Goal: Task Accomplishment & Management: Use online tool/utility

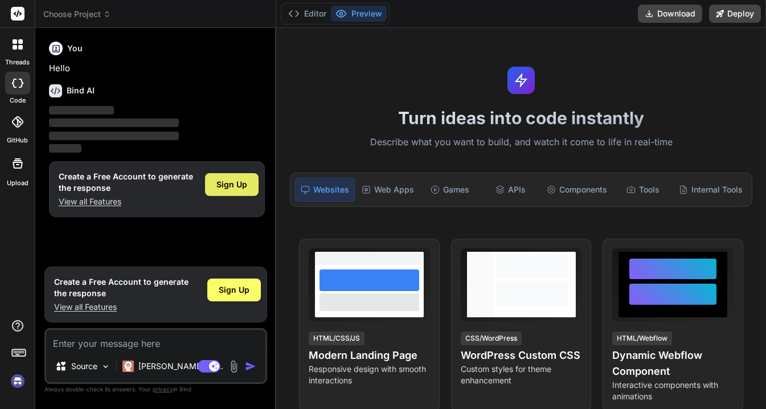
click at [247, 179] on span "Sign Up" at bounding box center [232, 184] width 31 height 11
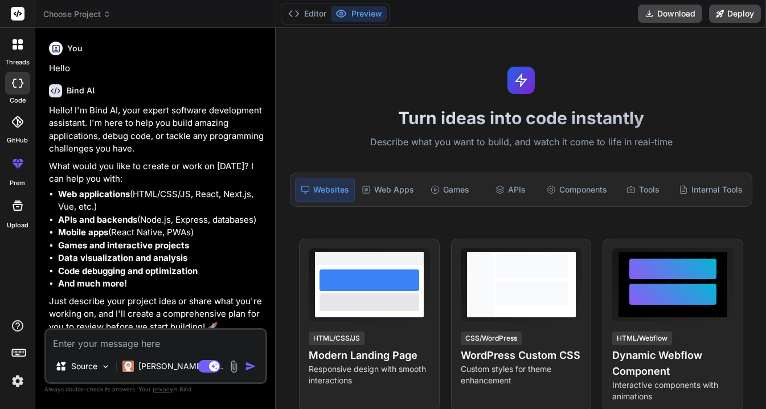
click at [16, 129] on div at bounding box center [17, 121] width 25 height 25
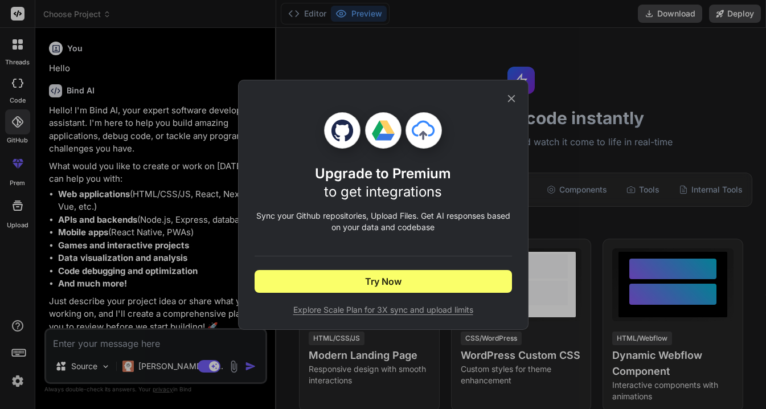
click at [515, 97] on icon at bounding box center [511, 98] width 13 height 13
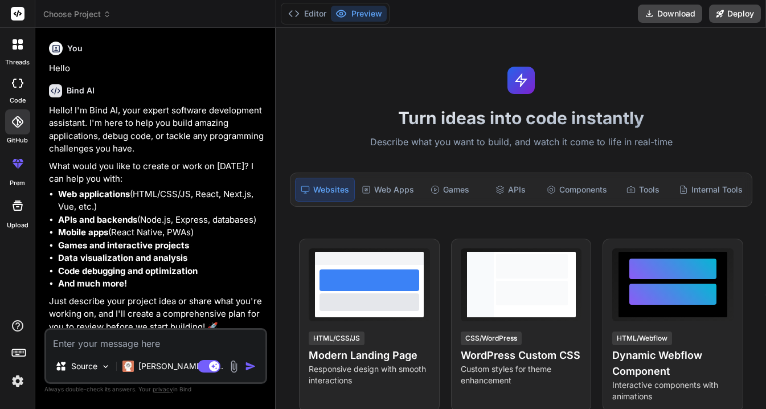
click at [234, 362] on img at bounding box center [233, 366] width 13 height 13
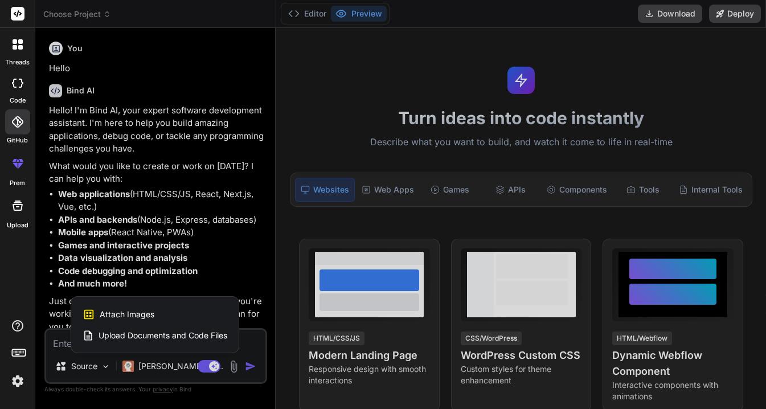
click at [216, 337] on span "Upload Documents and Code Files" at bounding box center [163, 335] width 129 height 11
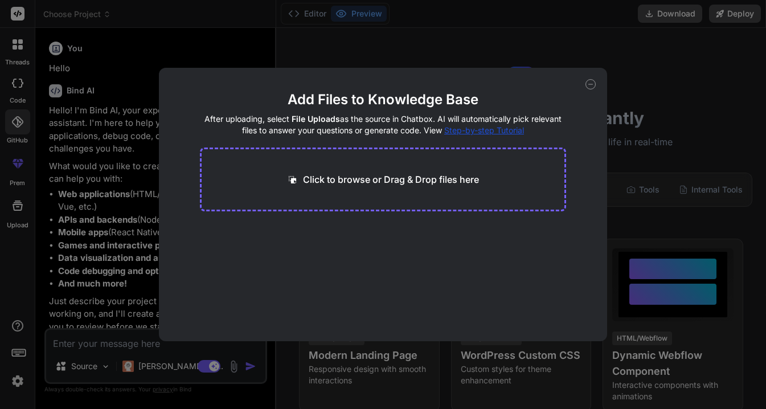
click at [334, 192] on div "Click to browse or Drag & Drop files here" at bounding box center [383, 180] width 366 height 64
click at [356, 181] on p "Click to browse or Drag & Drop files here" at bounding box center [391, 180] width 176 height 14
click at [635, 100] on div "Add Files to Knowledge Base After uploading, select File Uploads as the source …" at bounding box center [383, 204] width 766 height 409
type textarea "x"
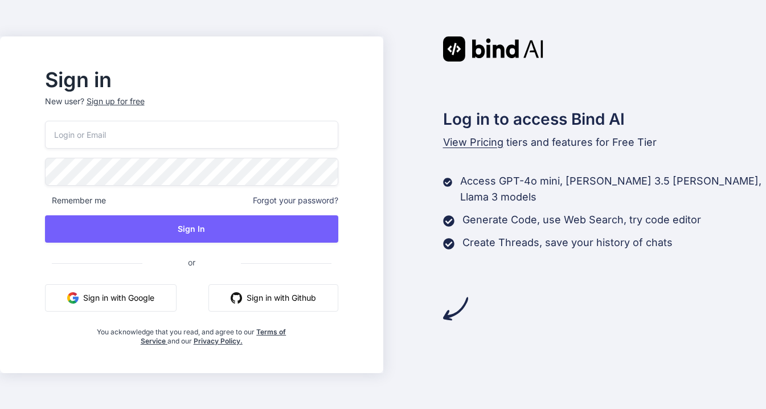
click at [338, 304] on button "Sign in with Github" at bounding box center [274, 297] width 130 height 27
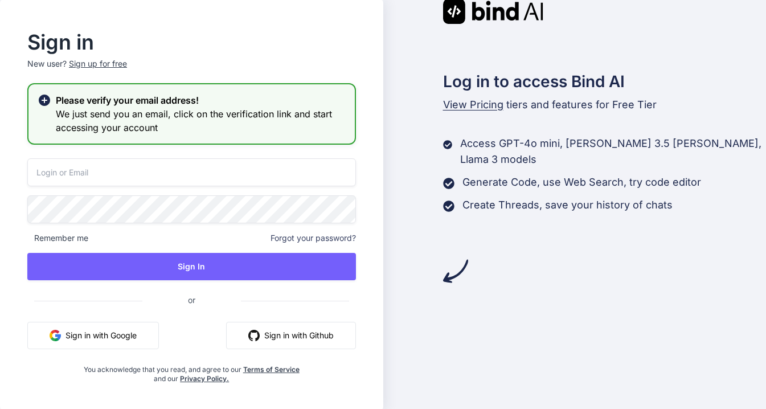
click at [285, 342] on button "Sign in with Github" at bounding box center [291, 335] width 130 height 27
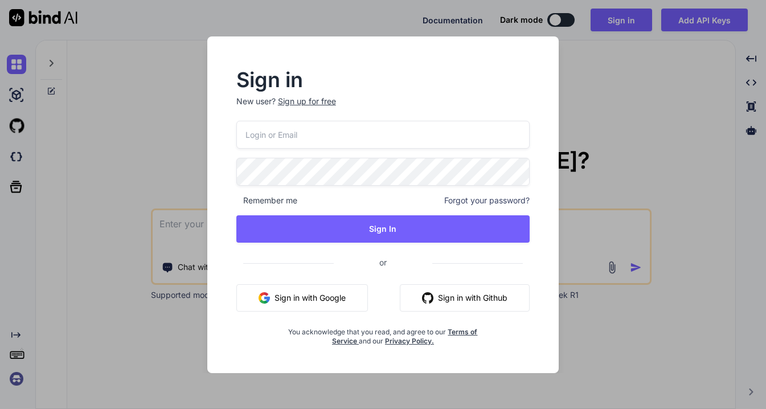
click at [497, 300] on button "Sign in with Github" at bounding box center [465, 297] width 130 height 27
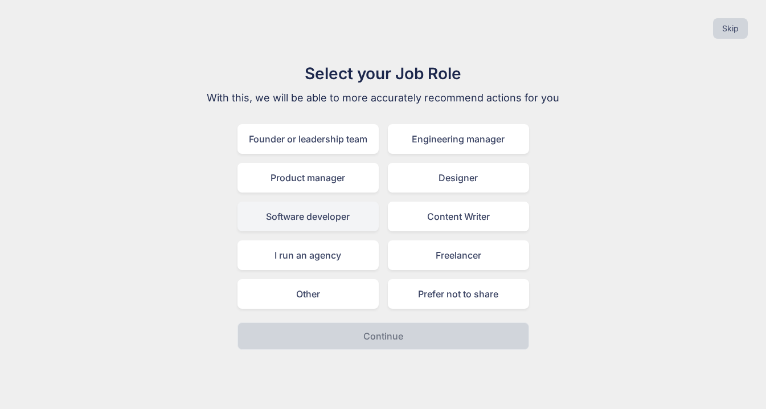
click at [361, 211] on div "Software developer" at bounding box center [308, 217] width 141 height 30
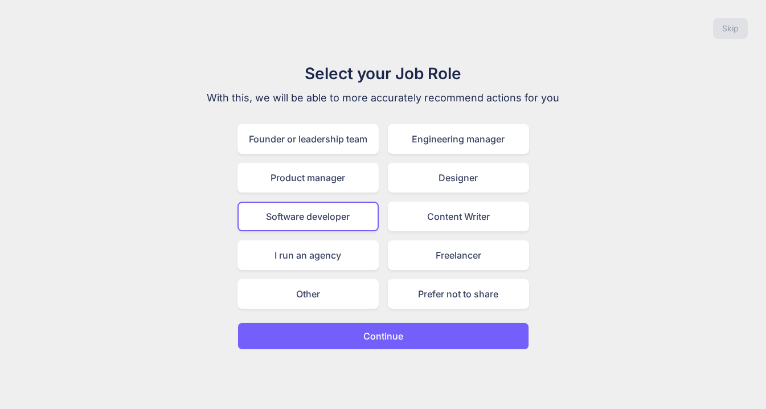
click at [353, 340] on button "Continue" at bounding box center [384, 335] width 292 height 27
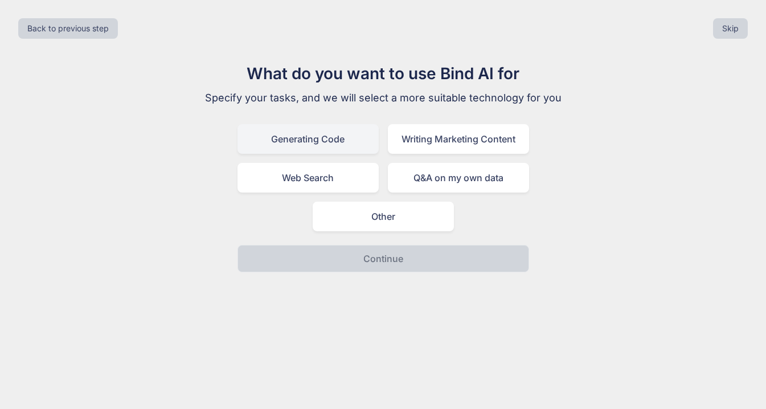
click at [348, 144] on div "Generating Code" at bounding box center [308, 139] width 141 height 30
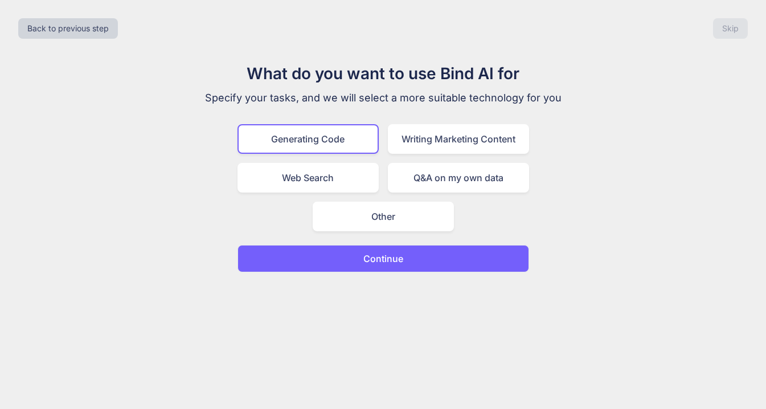
click at [369, 251] on button "Continue" at bounding box center [384, 258] width 292 height 27
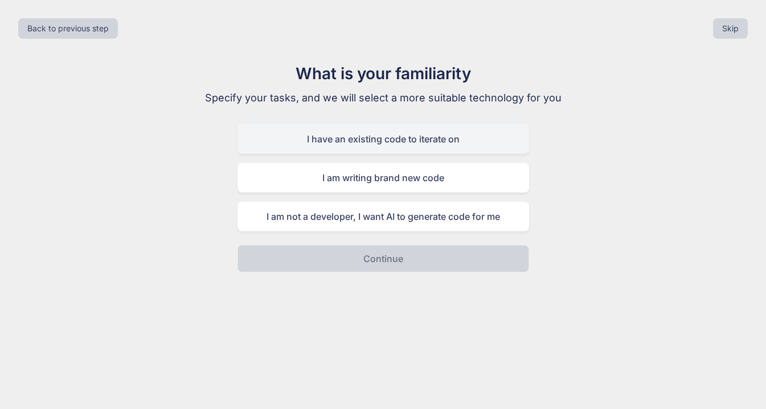
click at [375, 138] on div "I have an existing code to iterate on" at bounding box center [384, 139] width 292 height 30
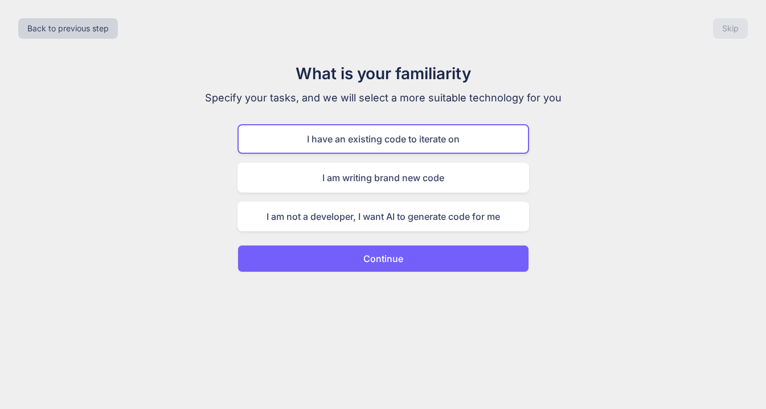
click at [366, 257] on p "Continue" at bounding box center [384, 259] width 40 height 14
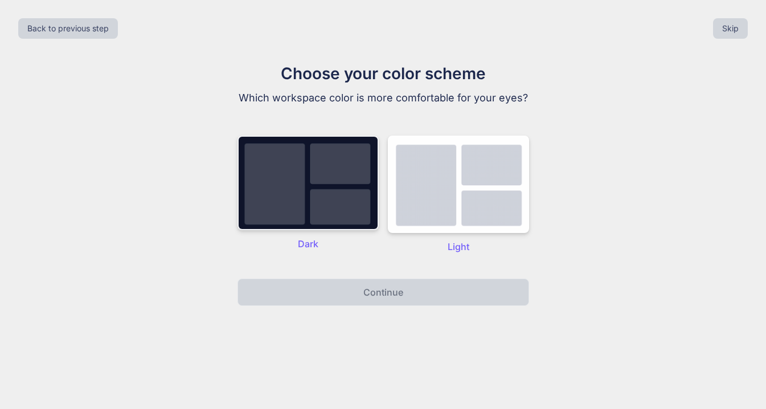
click at [346, 219] on img at bounding box center [308, 183] width 141 height 95
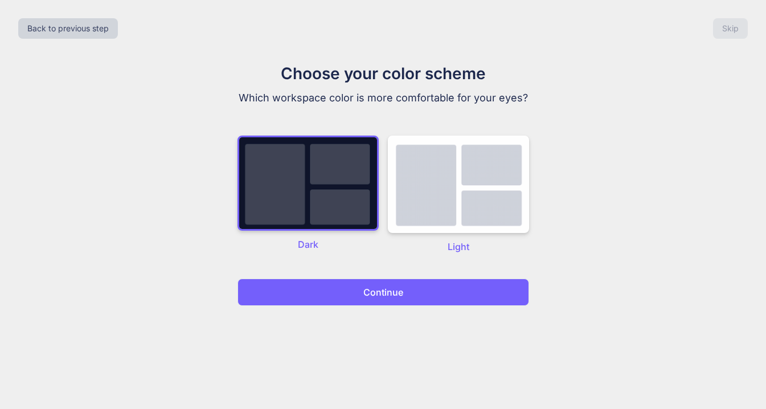
click at [366, 286] on p "Continue" at bounding box center [384, 292] width 40 height 14
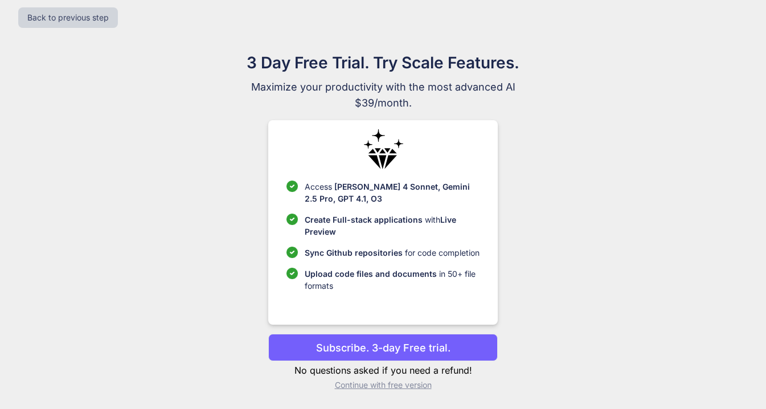
scroll to position [11, 0]
click at [415, 389] on p "Continue with free version" at bounding box center [383, 384] width 230 height 11
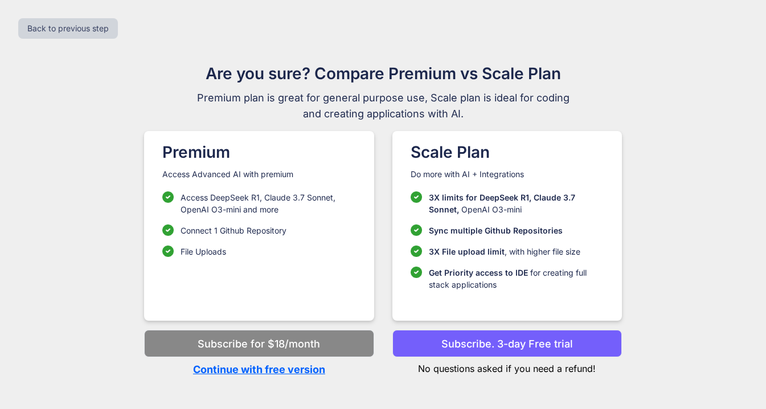
scroll to position [0, 0]
click at [323, 371] on p "Continue with free version" at bounding box center [259, 369] width 230 height 15
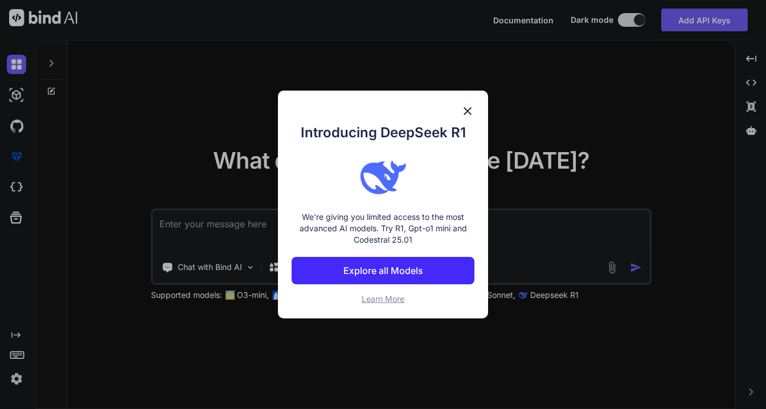
click at [464, 114] on img at bounding box center [468, 111] width 14 height 14
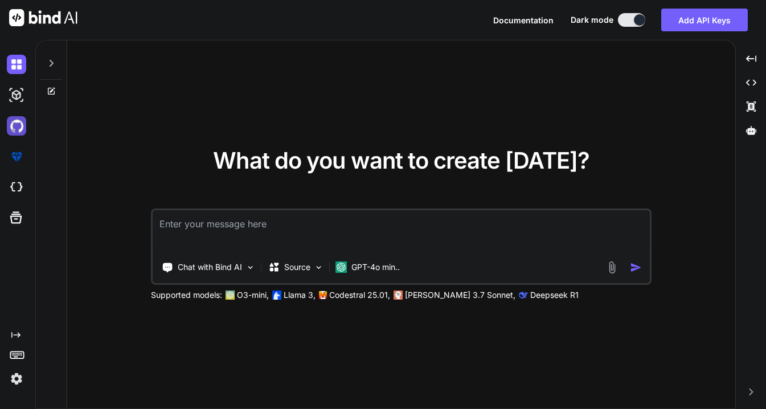
click at [18, 125] on img at bounding box center [16, 125] width 19 height 19
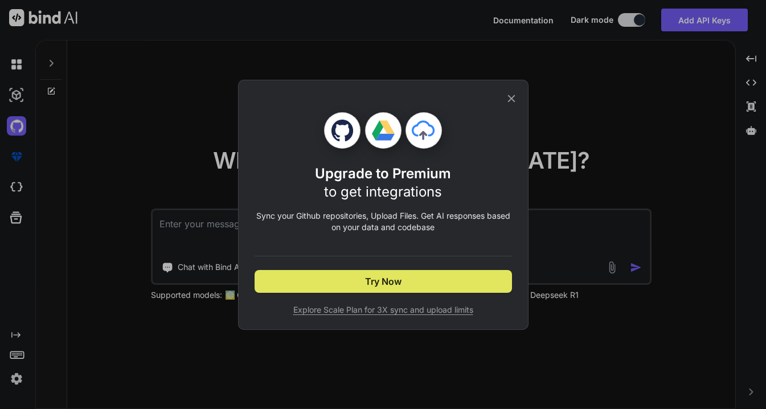
click at [385, 276] on span "Try Now" at bounding box center [383, 282] width 36 height 14
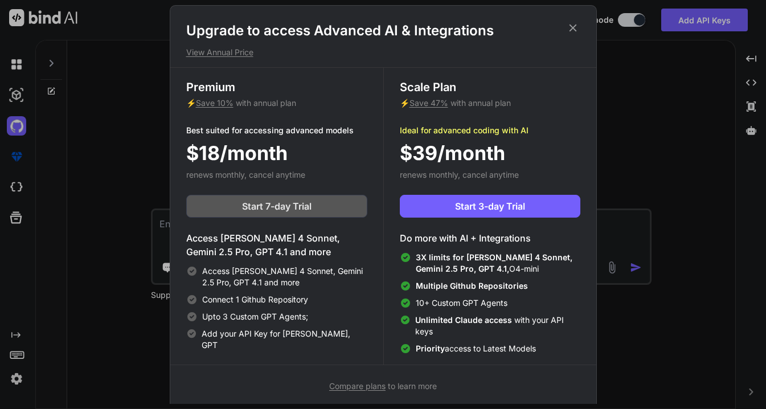
click at [346, 198] on button "Start 7-day Trial" at bounding box center [276, 206] width 181 height 23
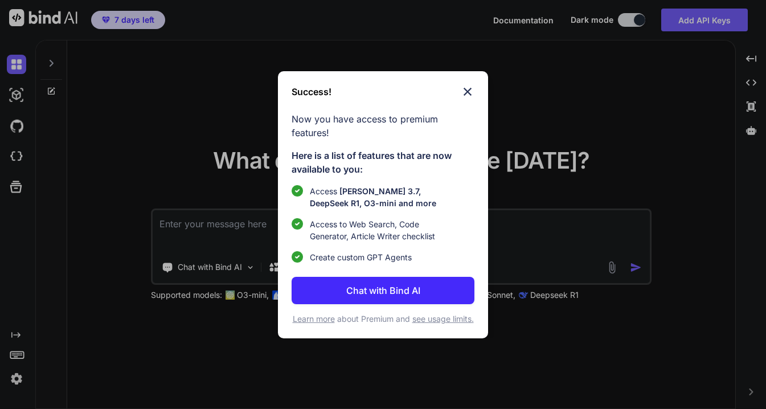
type textarea "x"
click at [473, 85] on img at bounding box center [468, 92] width 14 height 14
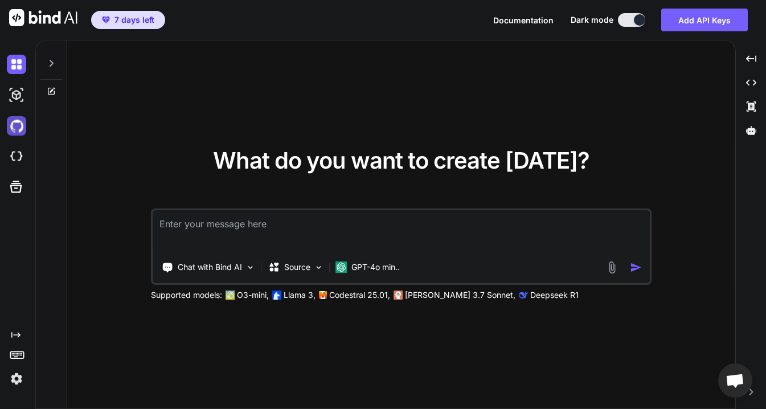
click at [18, 132] on img at bounding box center [16, 125] width 19 height 19
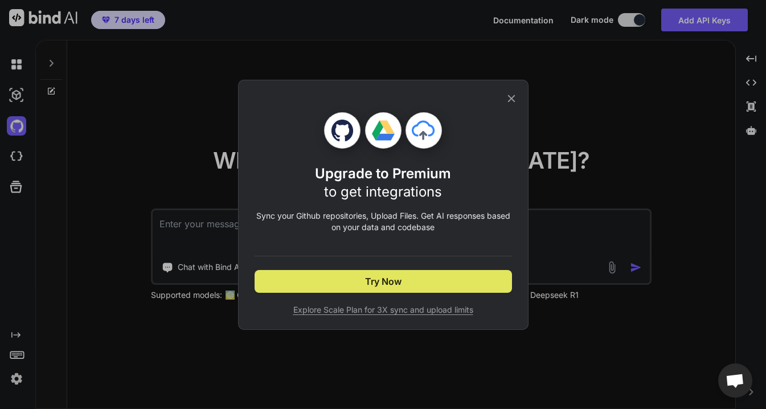
click at [337, 274] on button "Try Now" at bounding box center [384, 281] width 258 height 23
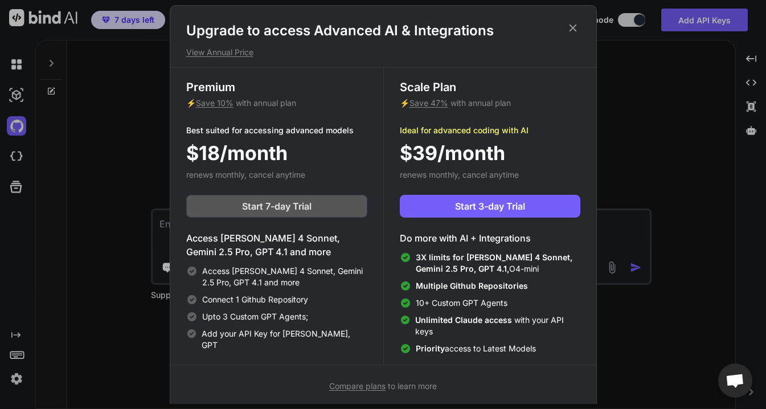
click at [304, 212] on span "Start 7-day Trial" at bounding box center [277, 206] width 70 height 14
click at [576, 27] on icon at bounding box center [573, 28] width 13 height 13
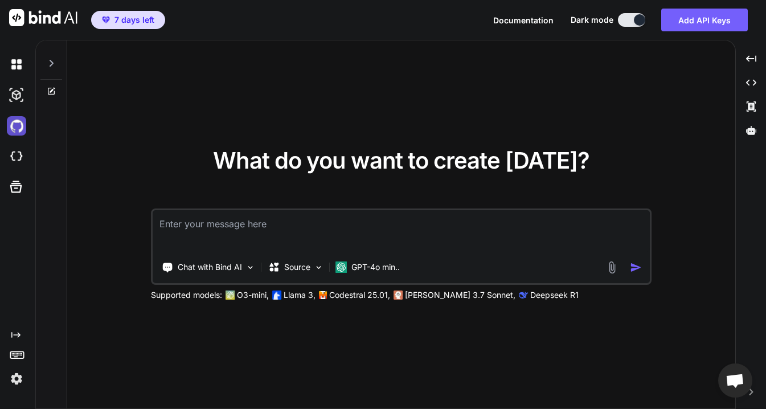
click at [21, 125] on img at bounding box center [16, 125] width 19 height 19
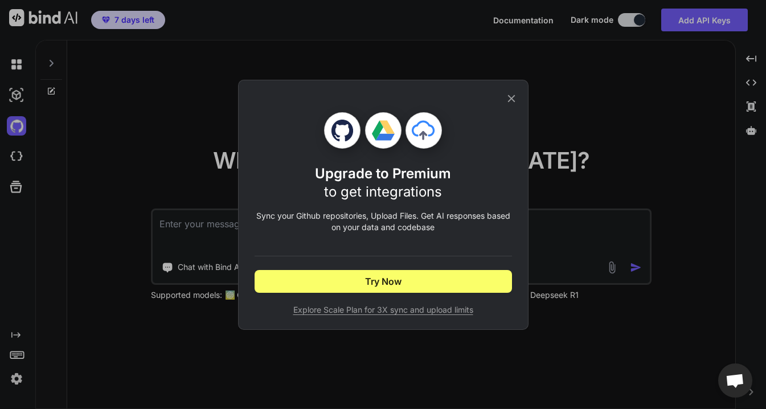
click at [322, 310] on span "Explore Scale Plan for 3X sync and upload limits" at bounding box center [384, 309] width 258 height 11
click at [512, 93] on icon at bounding box center [511, 98] width 13 height 13
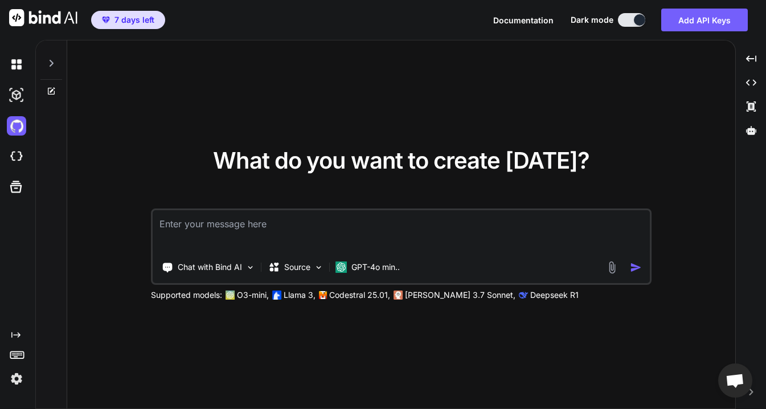
click at [10, 379] on img at bounding box center [16, 378] width 19 height 19
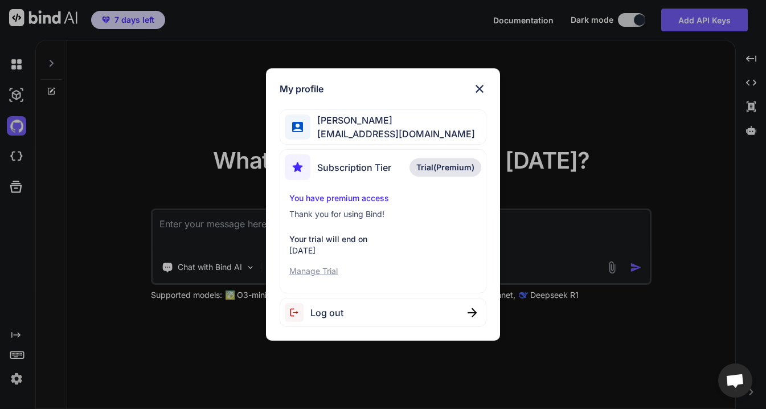
click at [324, 268] on p "Manage Trial" at bounding box center [382, 271] width 187 height 11
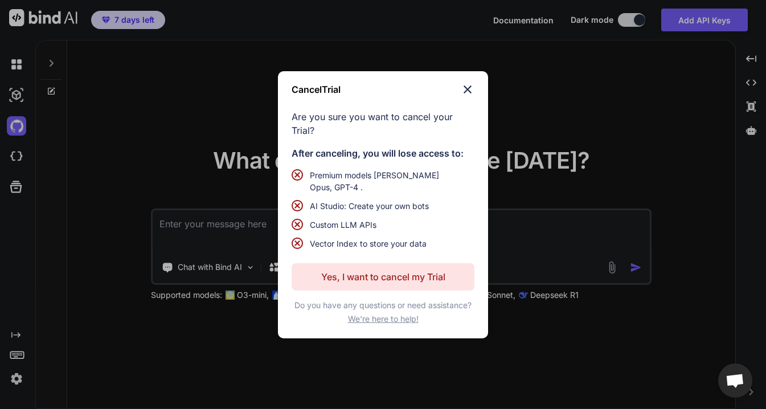
click at [353, 280] on p "Yes, I want to cancel my Trial" at bounding box center [383, 277] width 124 height 14
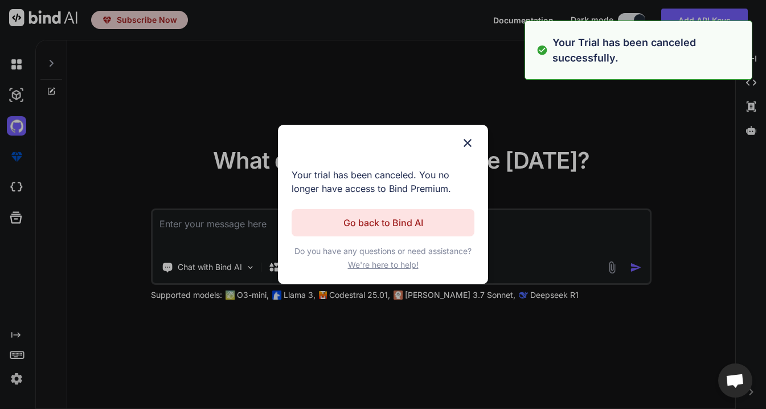
click at [404, 219] on p "Go back to Bind AI" at bounding box center [384, 223] width 80 height 14
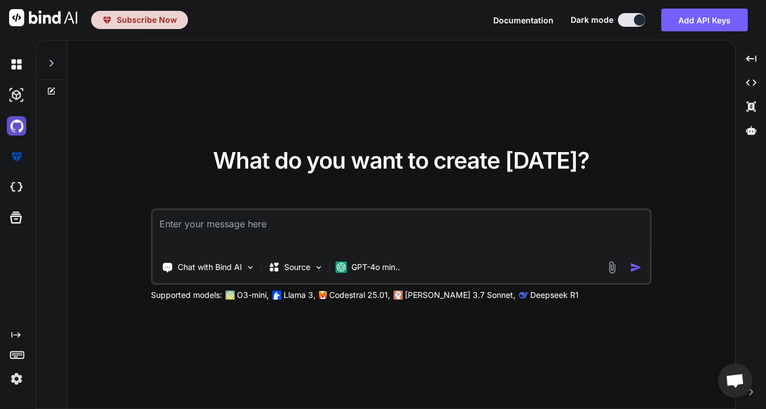
click at [19, 129] on img at bounding box center [16, 125] width 19 height 19
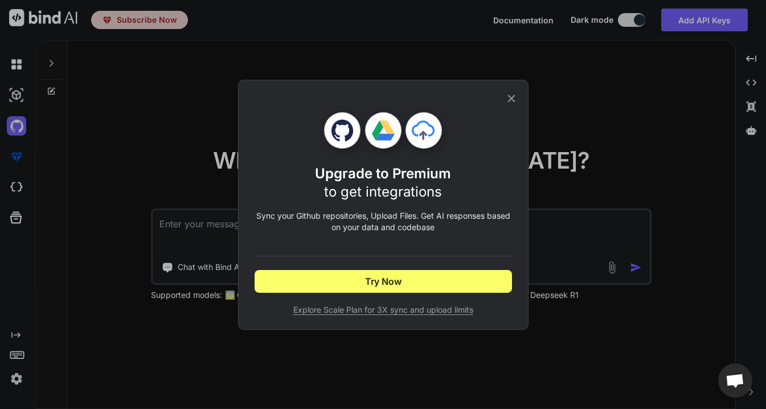
click at [17, 152] on div "Upgrade to Premium to get integrations Sync your Github repositories, Upload Fi…" at bounding box center [383, 204] width 766 height 409
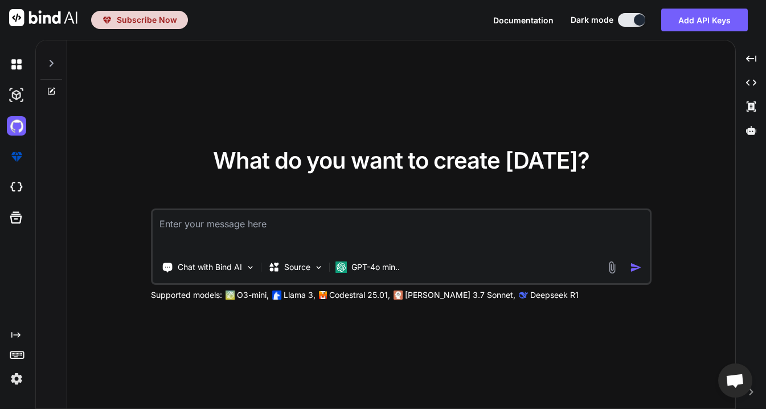
click at [17, 152] on img at bounding box center [16, 156] width 19 height 19
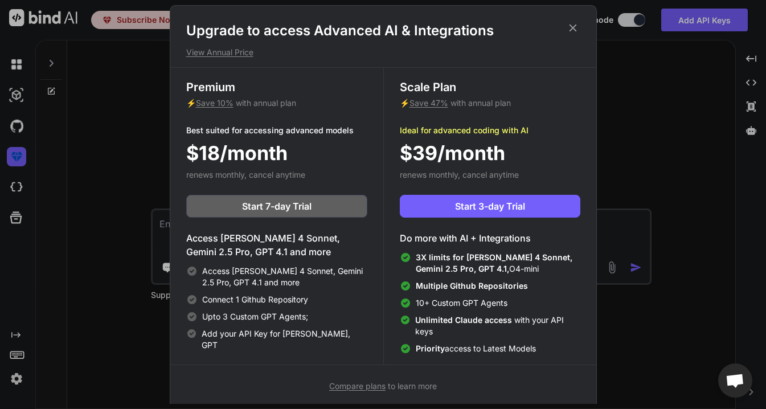
click at [569, 27] on icon at bounding box center [573, 28] width 13 height 13
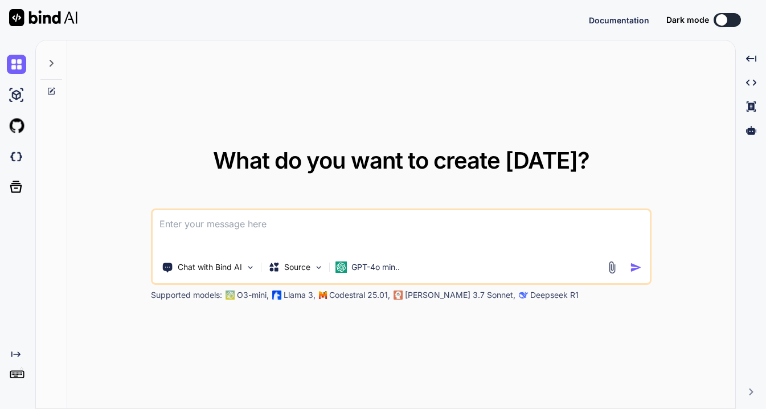
type textarea "x"
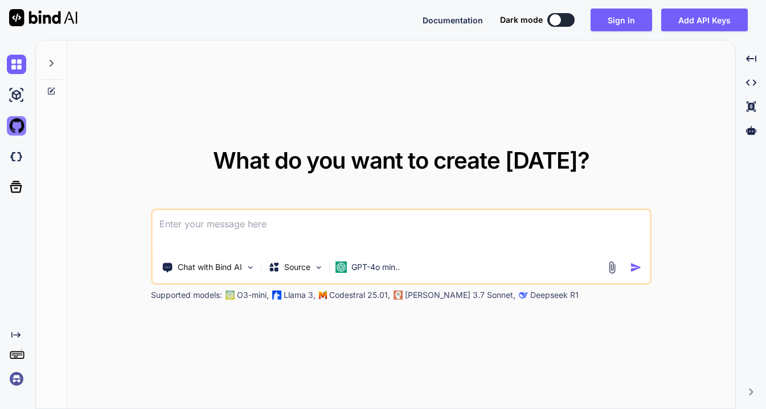
click at [22, 124] on img at bounding box center [16, 125] width 19 height 19
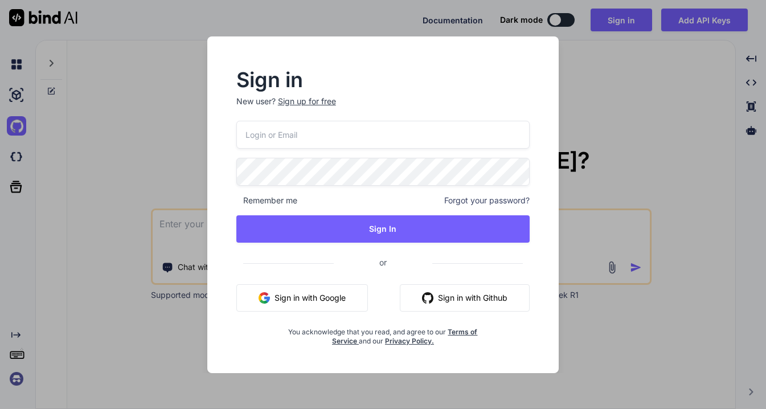
click at [472, 292] on button "Sign in with Github" at bounding box center [465, 297] width 130 height 27
